Goal: Task Accomplishment & Management: Manage account settings

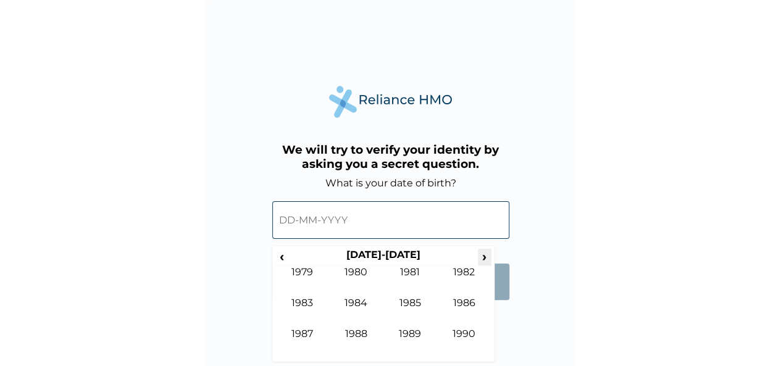
click at [489, 260] on span "›" at bounding box center [485, 256] width 14 height 15
click at [316, 333] on td "1997" at bounding box center [302, 343] width 54 height 31
click at [307, 328] on td "Sep" at bounding box center [302, 343] width 54 height 31
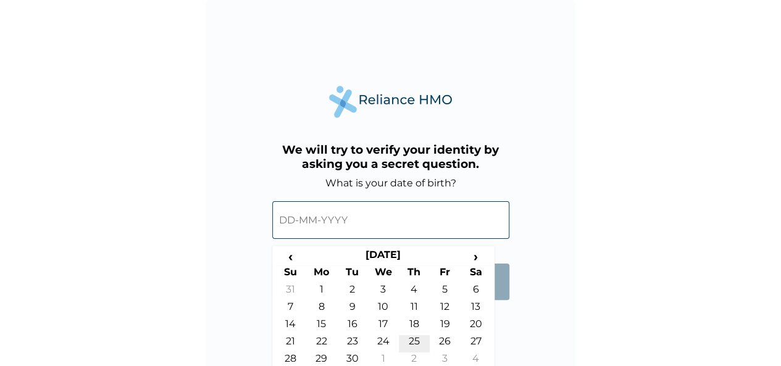
click at [415, 336] on td "25" at bounding box center [414, 343] width 31 height 17
type input "[DATE]"
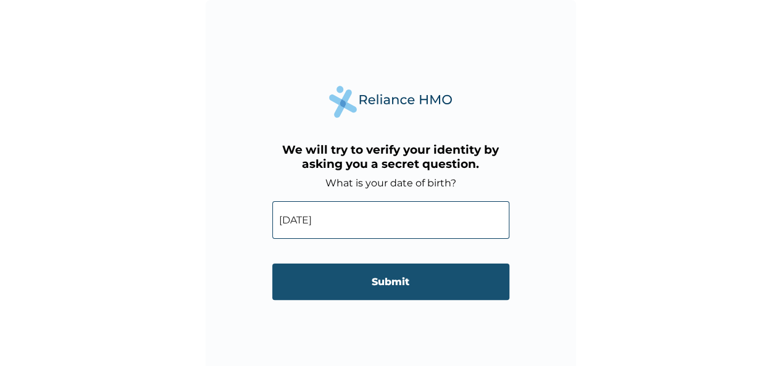
click at [408, 286] on input "Submit" at bounding box center [390, 282] width 237 height 36
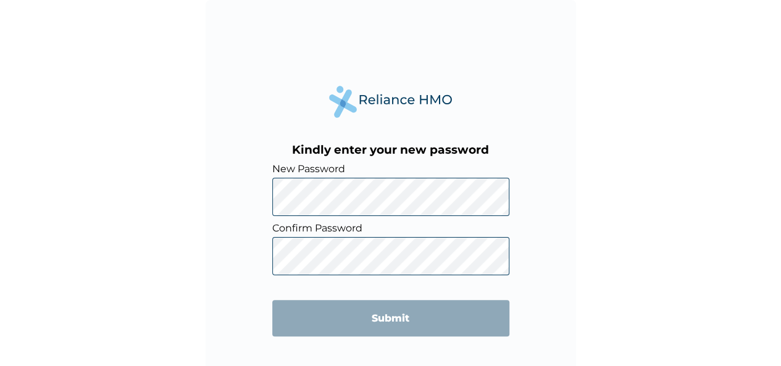
click at [268, 198] on div "Kindly enter your new password New Password Confirm Password Submit" at bounding box center [391, 185] width 370 height 370
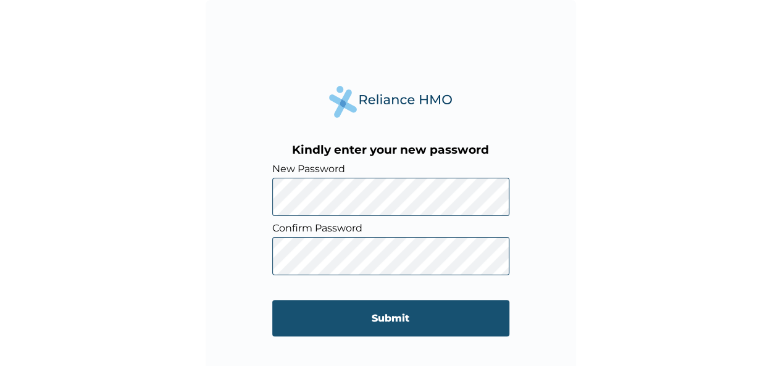
click at [372, 308] on input "Submit" at bounding box center [390, 318] width 237 height 36
